Goal: Navigation & Orientation: Go to known website

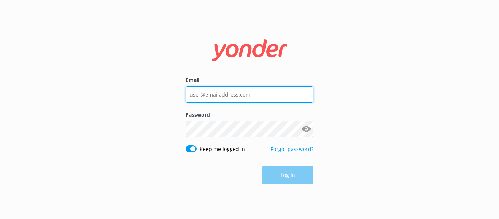
type input "[EMAIL_ADDRESS][DOMAIN_NAME]"
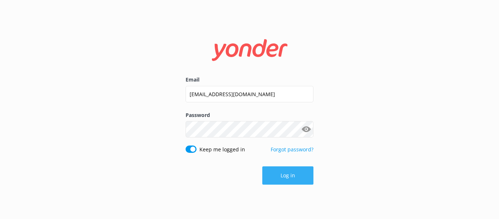
click at [282, 178] on button "Log in" at bounding box center [287, 175] width 51 height 18
